Goal: Task Accomplishment & Management: Complete application form

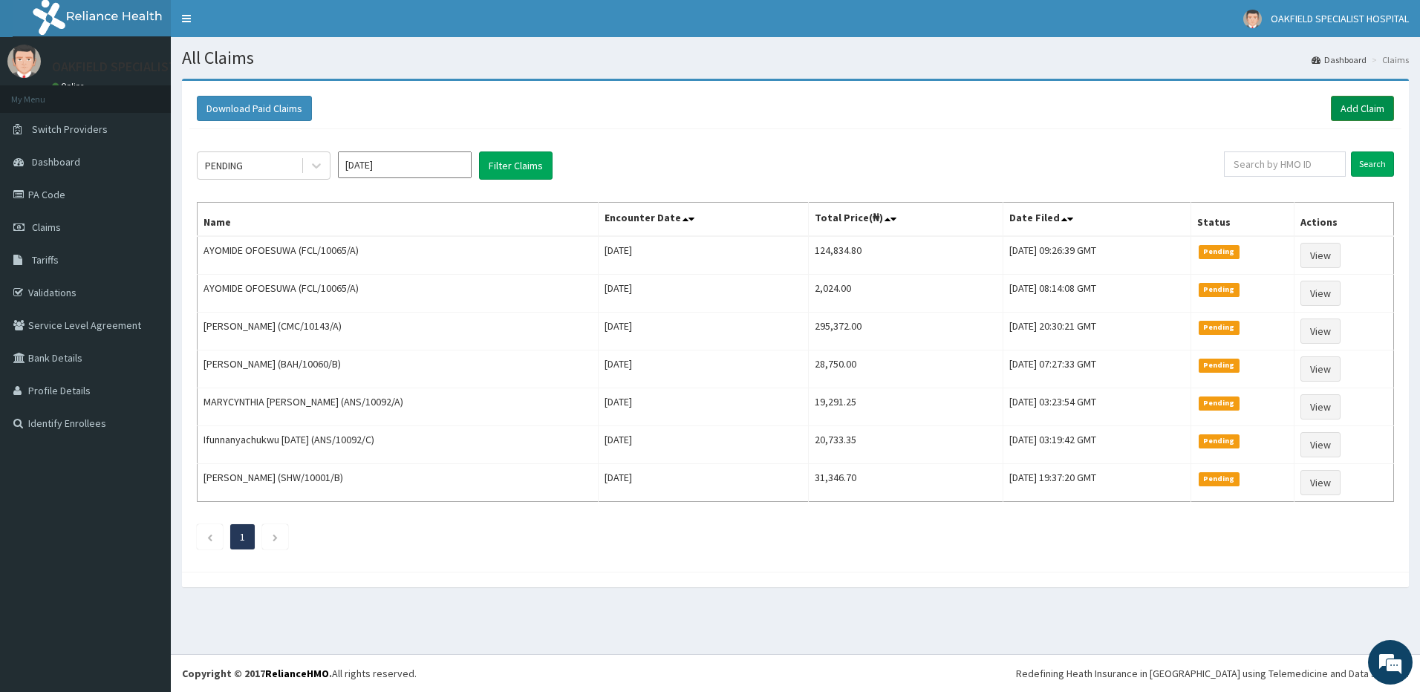
click at [1365, 106] on link "Add Claim" at bounding box center [1361, 108] width 63 height 25
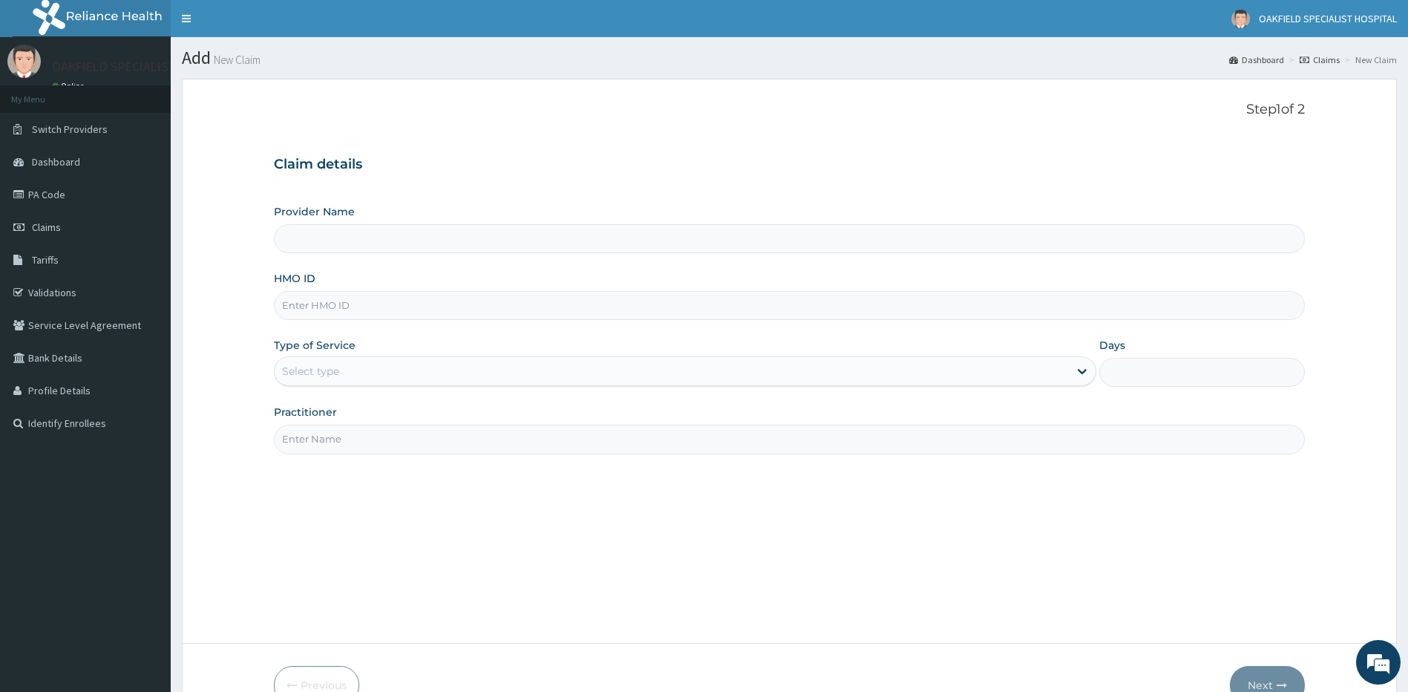
click at [320, 318] on input "HMO ID" at bounding box center [790, 305] width 1032 height 29
paste input "NGL/10025/C"
type input "NGL/10025/C"
click at [311, 360] on div "Select type" at bounding box center [685, 371] width 823 height 30
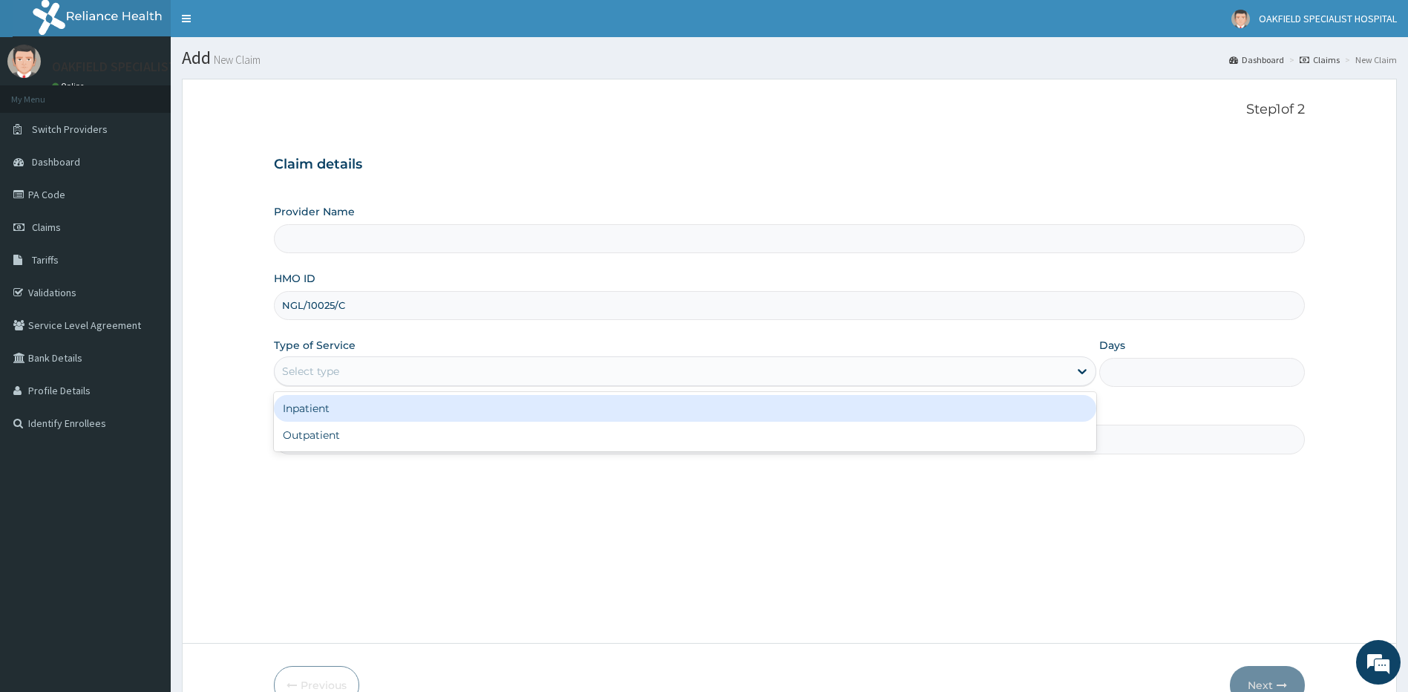
type input "Vinca Hospital Limited"
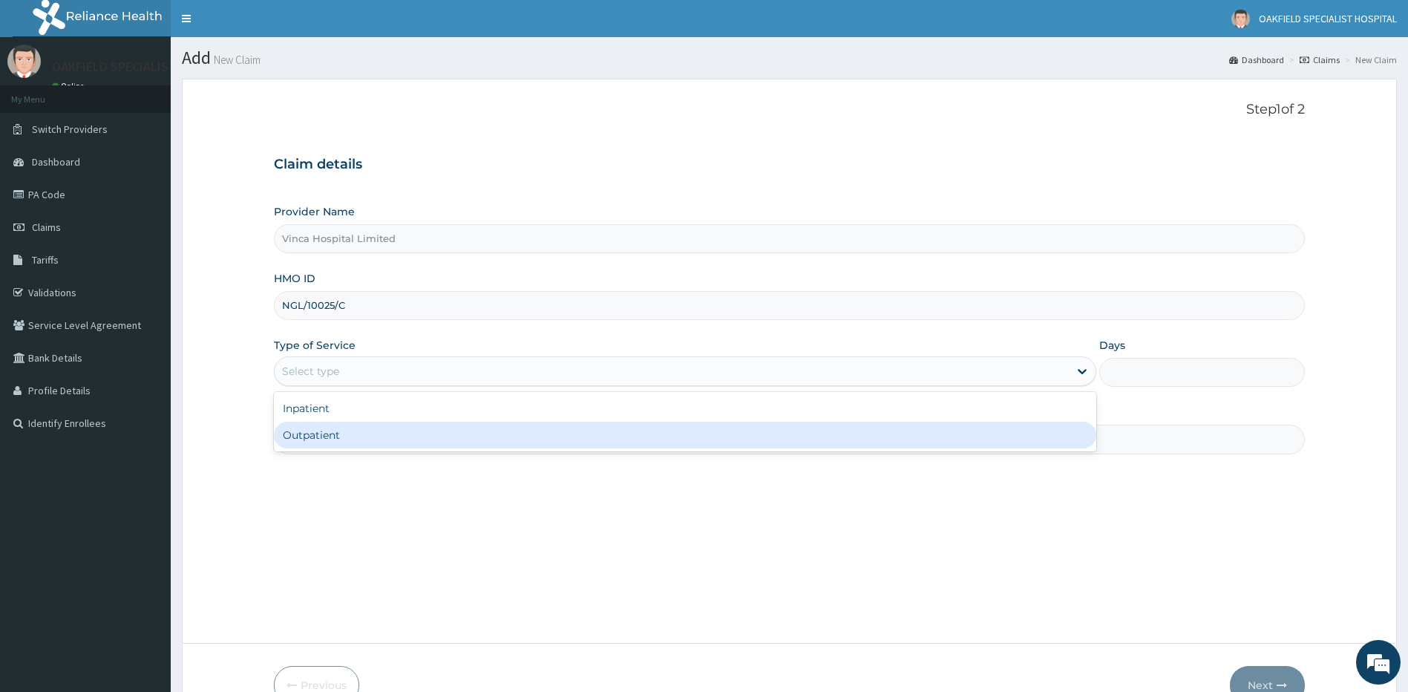
click at [307, 431] on div "Outpatient" at bounding box center [685, 435] width 823 height 27
type input "1"
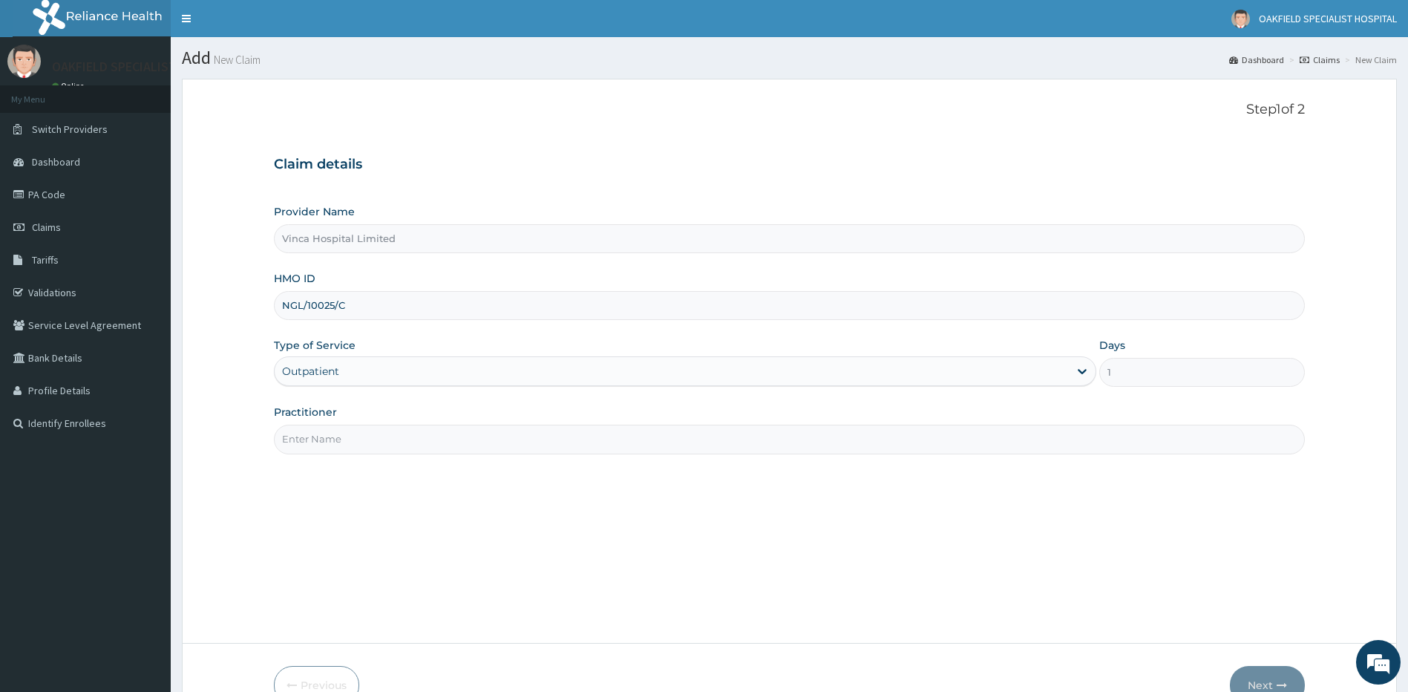
click at [308, 451] on input "Practitioner" at bounding box center [790, 439] width 1032 height 29
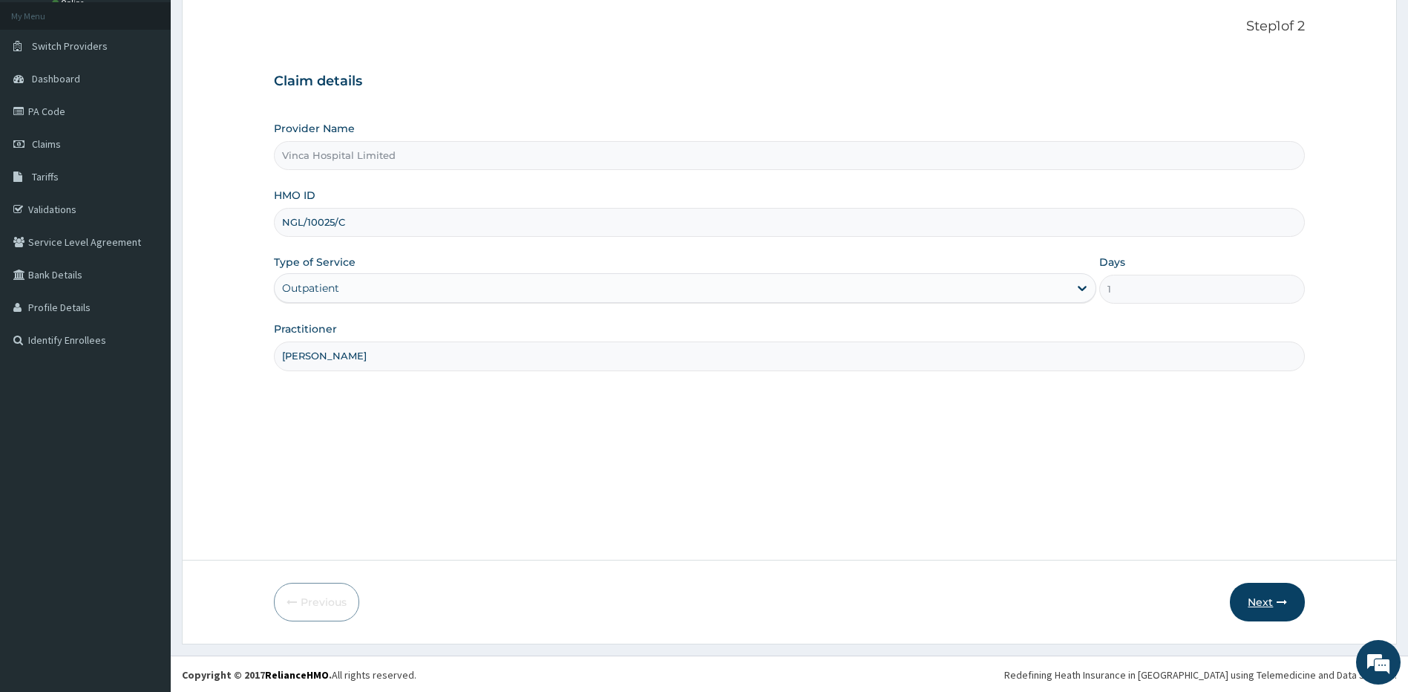
scroll to position [85, 0]
type input "[PERSON_NAME]"
click at [1281, 603] on icon "button" at bounding box center [1282, 600] width 10 height 10
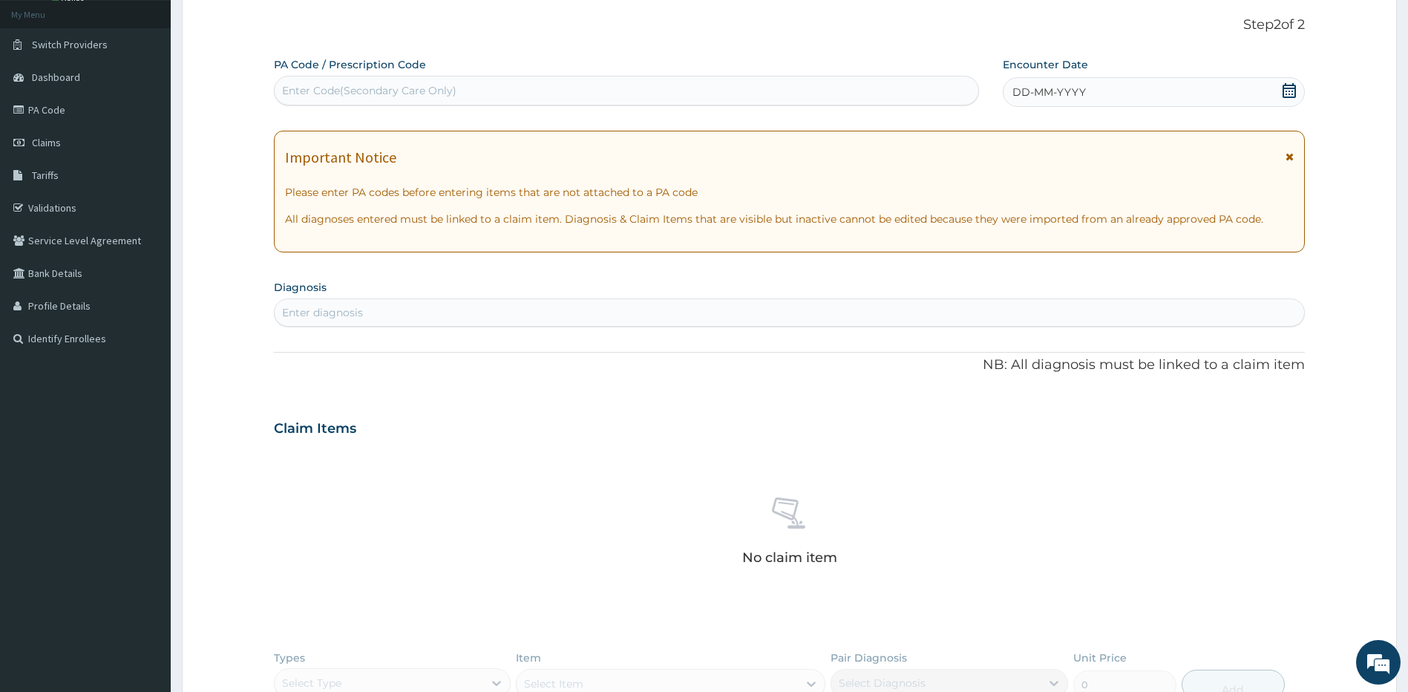
scroll to position [0, 0]
drag, startPoint x: 307, startPoint y: 89, endPoint x: 280, endPoint y: 123, distance: 43.4
click at [307, 90] on div "Enter Code(Secondary Care Only)" at bounding box center [369, 90] width 174 height 15
click at [316, 91] on div "Enter Code(Secondary Care Only)" at bounding box center [369, 90] width 174 height 15
paste input "PA/24AE48"
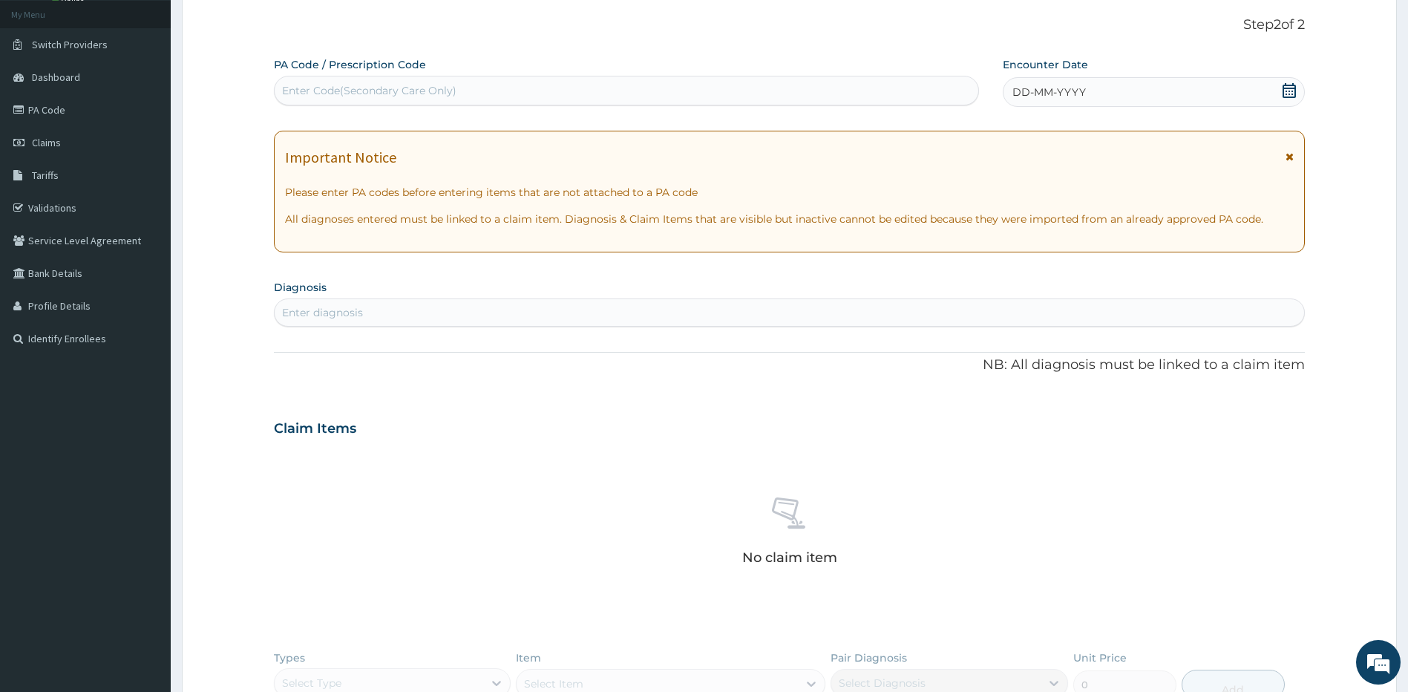
type input "PA/24AE48"
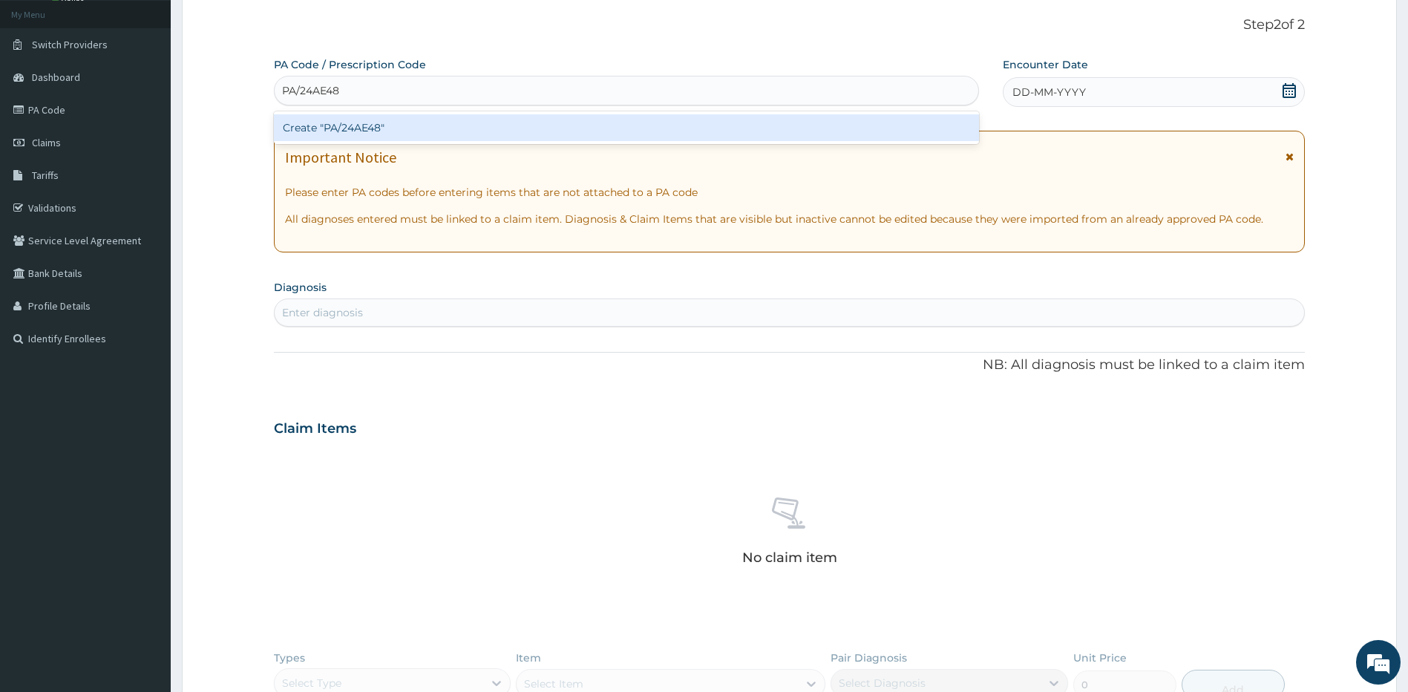
click at [332, 122] on div "Create "PA/24AE48"" at bounding box center [626, 127] width 705 height 27
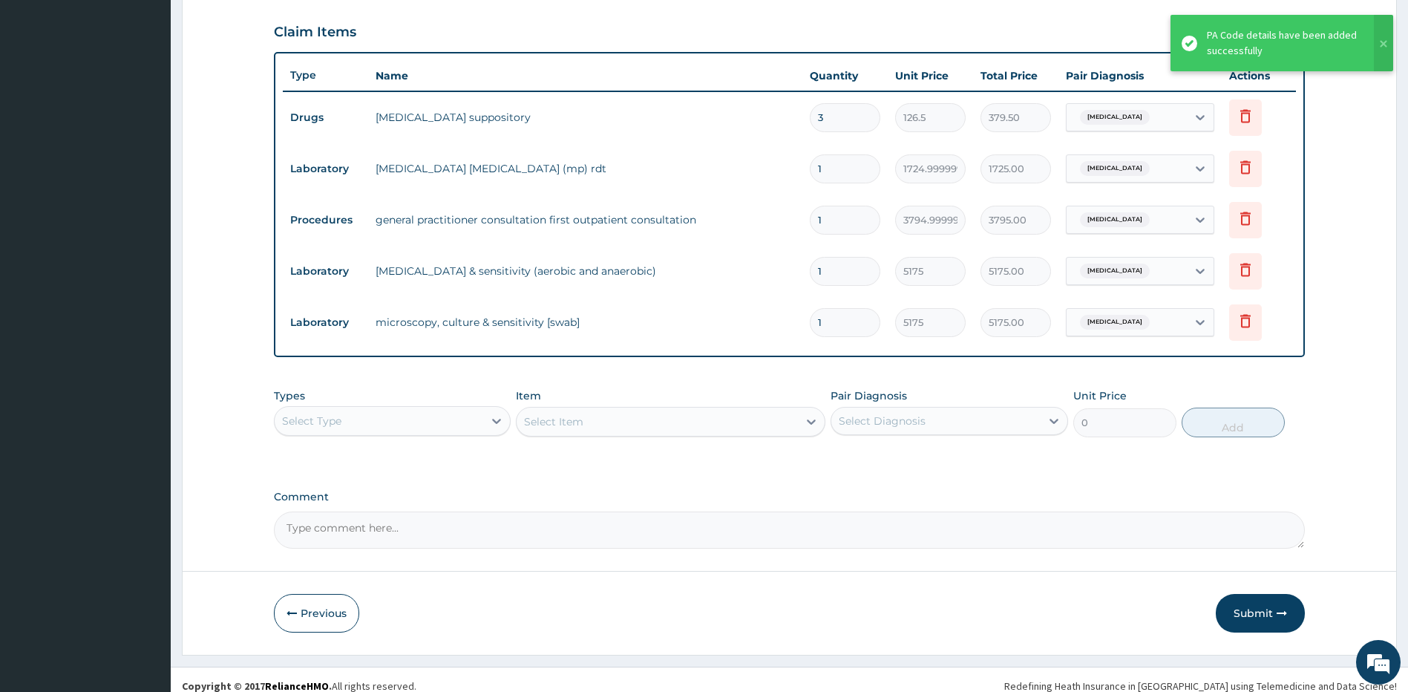
scroll to position [498, 0]
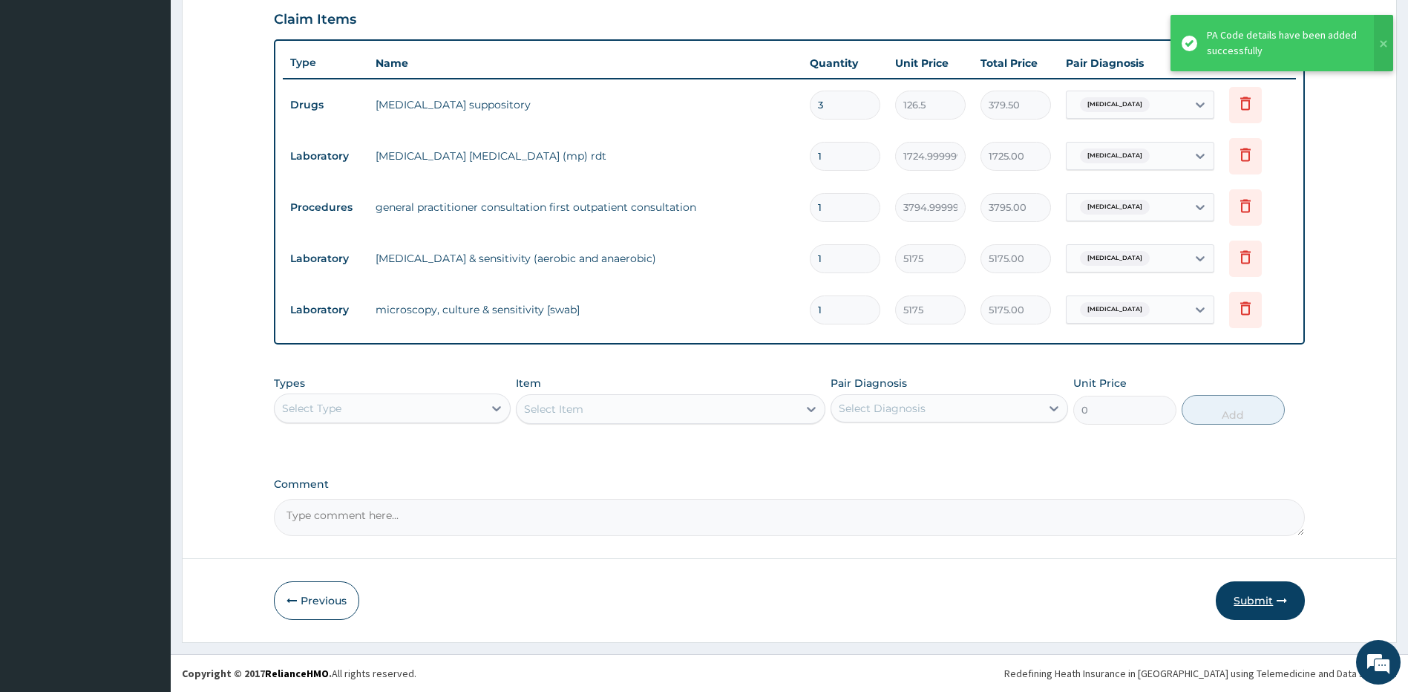
click at [1255, 600] on button "Submit" at bounding box center [1260, 600] width 89 height 39
